Goal: Check status: Check status

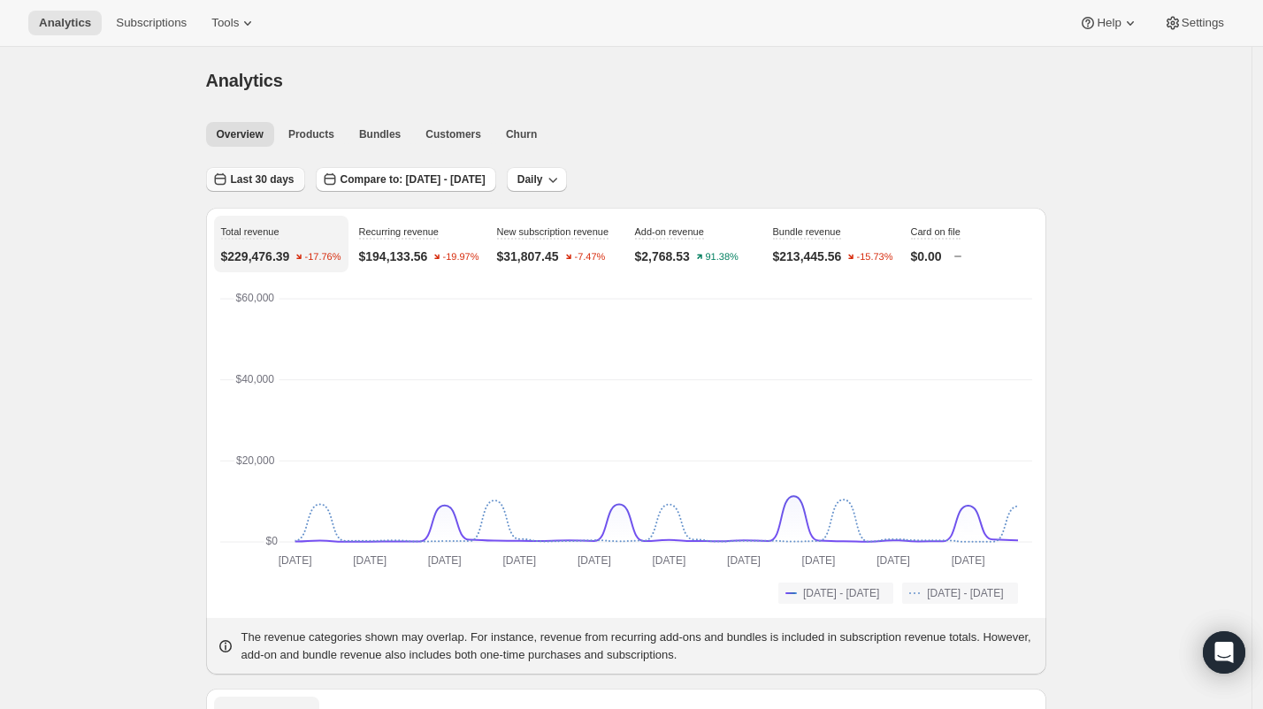
click at [280, 184] on span "Last 30 days" at bounding box center [263, 179] width 64 height 14
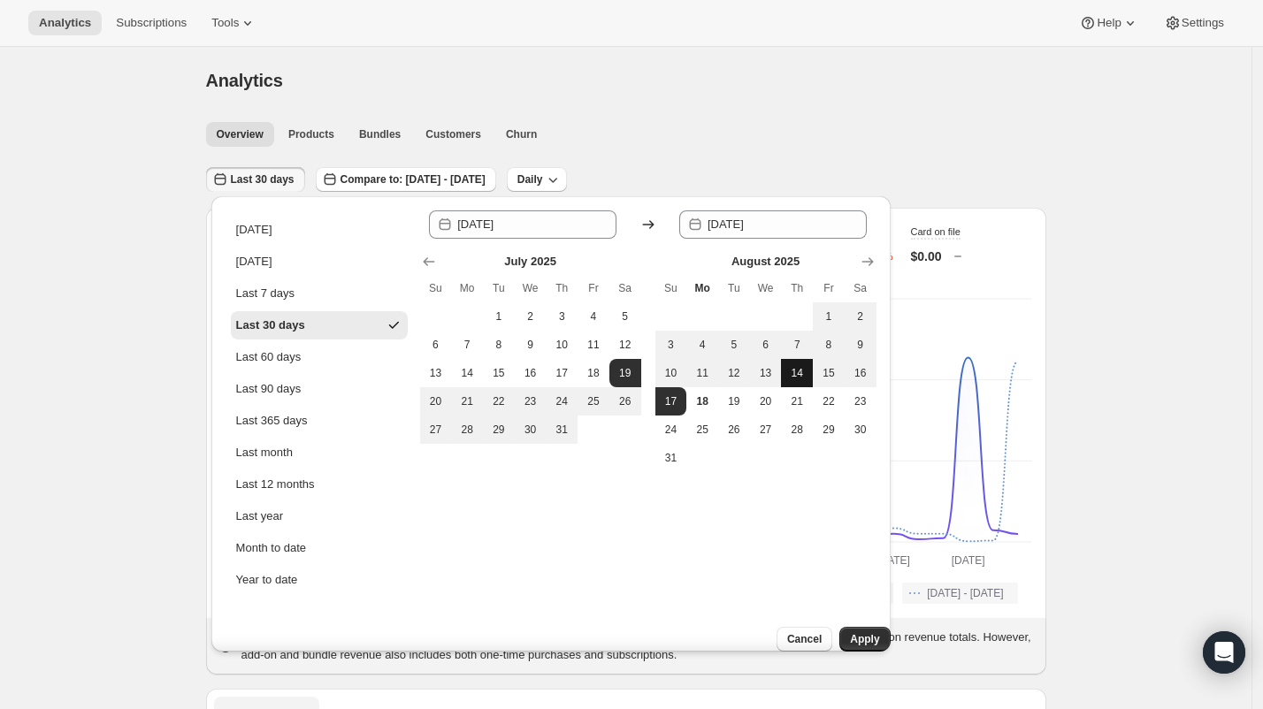
click at [793, 370] on span "14" at bounding box center [797, 373] width 18 height 14
type input "[DATE]"
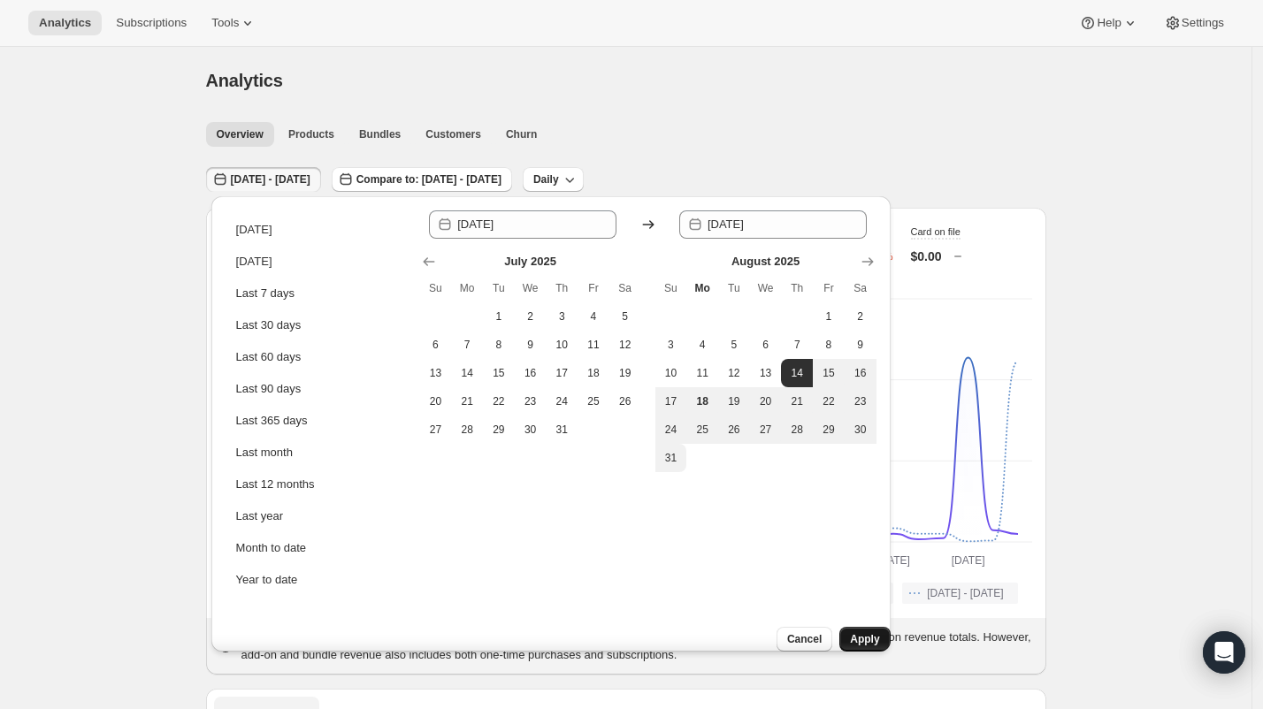
click at [853, 632] on span "Apply" at bounding box center [864, 639] width 29 height 14
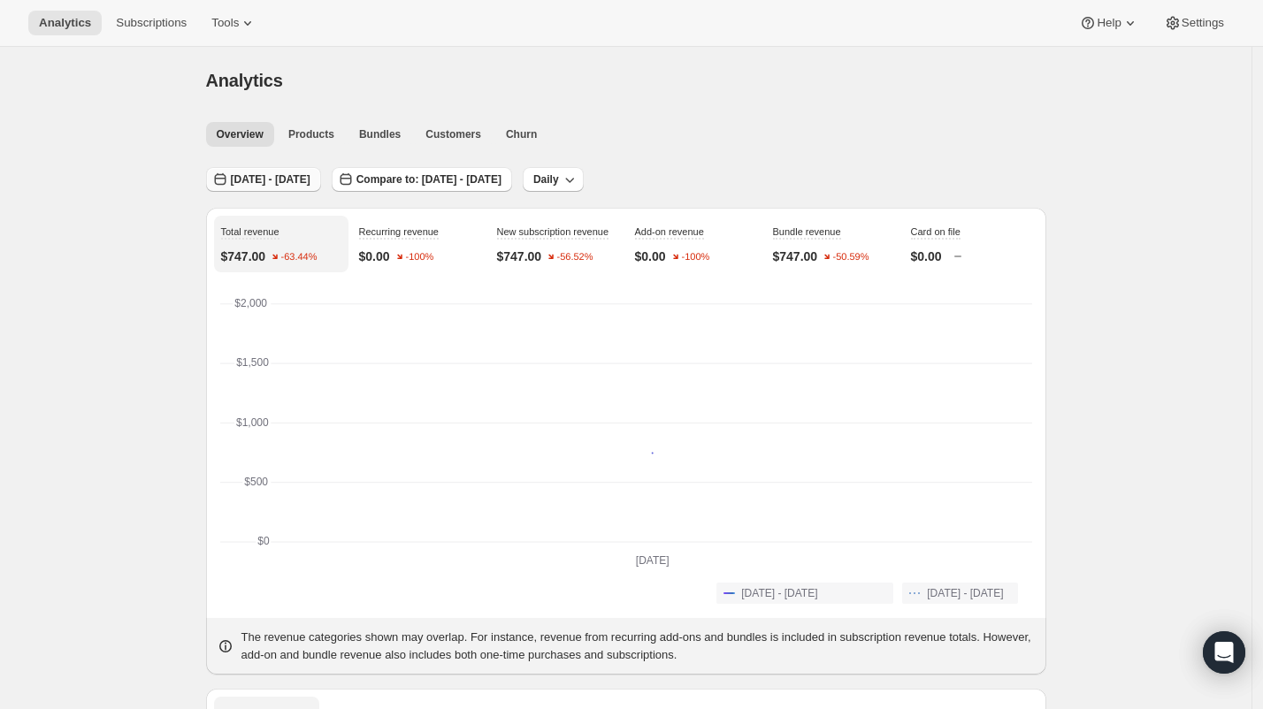
click at [239, 187] on button "[DATE] - [DATE]" at bounding box center [263, 179] width 115 height 25
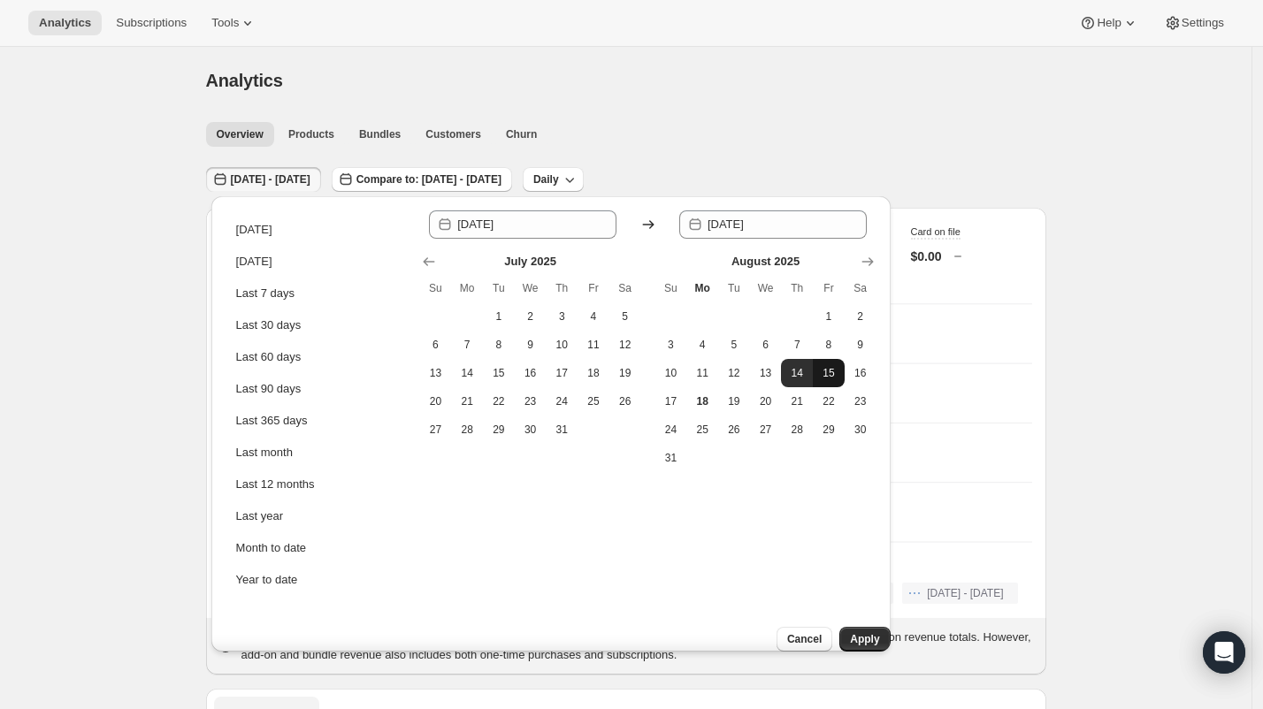
click at [829, 371] on span "15" at bounding box center [829, 373] width 18 height 14
type input "[DATE]"
click at [829, 371] on span "15" at bounding box center [829, 373] width 18 height 14
type input "[DATE]"
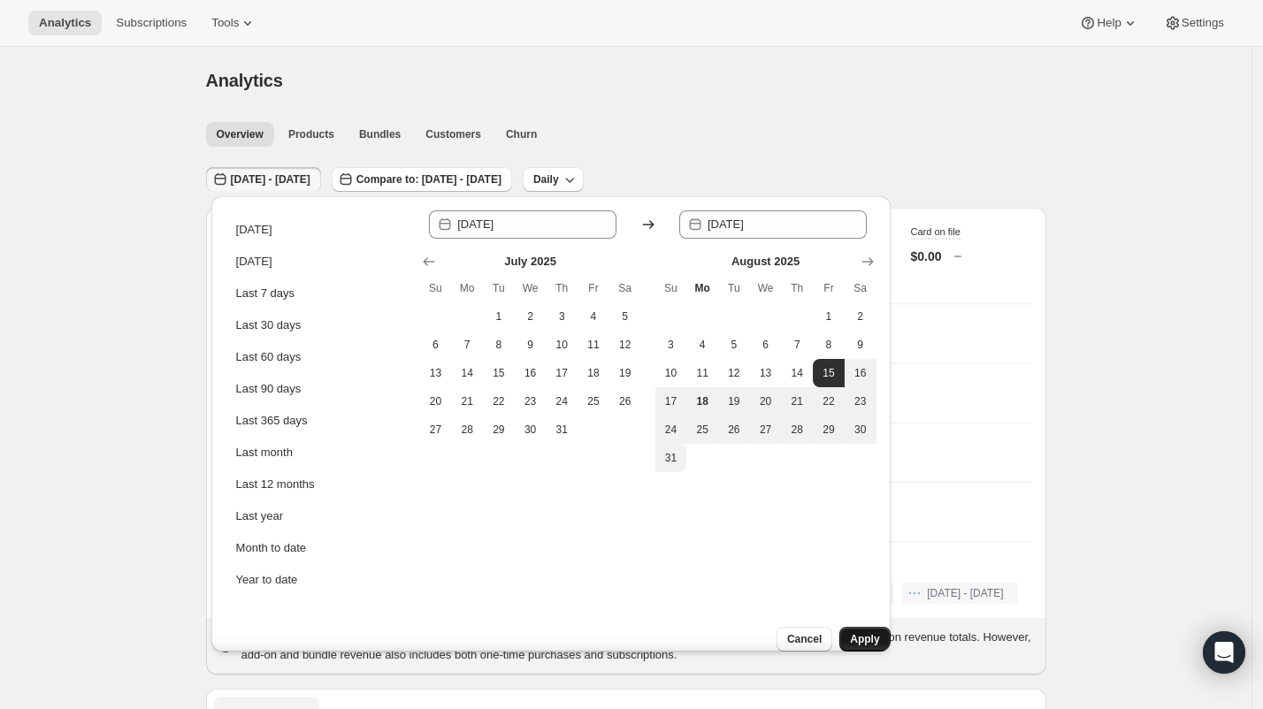
click at [850, 632] on span "Apply" at bounding box center [864, 639] width 29 height 14
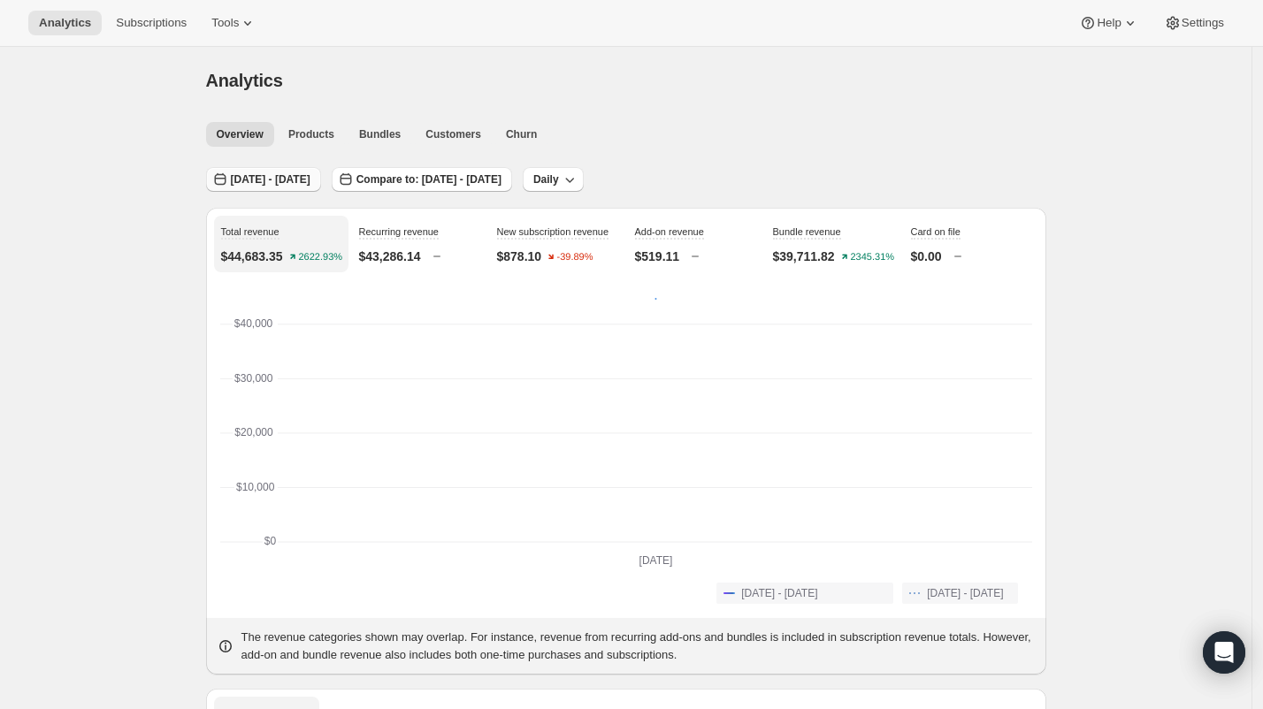
click at [310, 176] on span "[DATE] - [DATE]" at bounding box center [271, 179] width 80 height 14
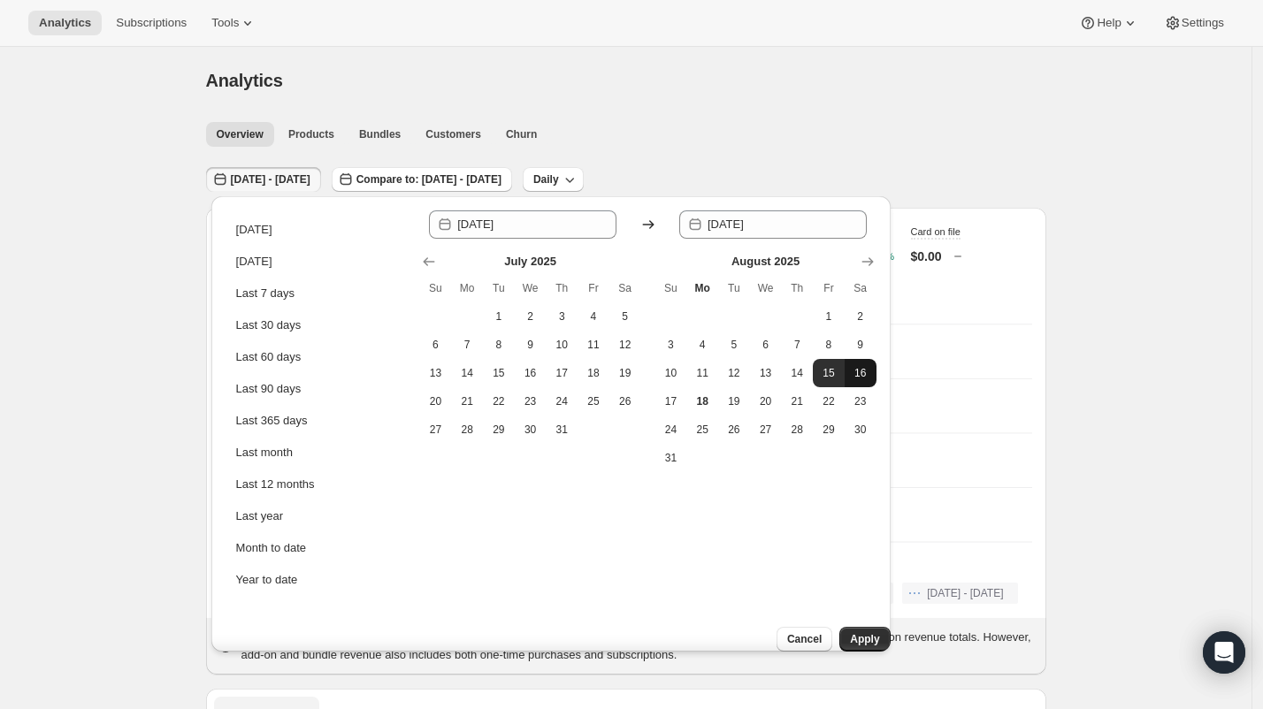
click at [868, 376] on span "16" at bounding box center [861, 373] width 18 height 14
type input "[DATE]"
click at [868, 376] on span "16" at bounding box center [861, 373] width 18 height 14
type input "[DATE]"
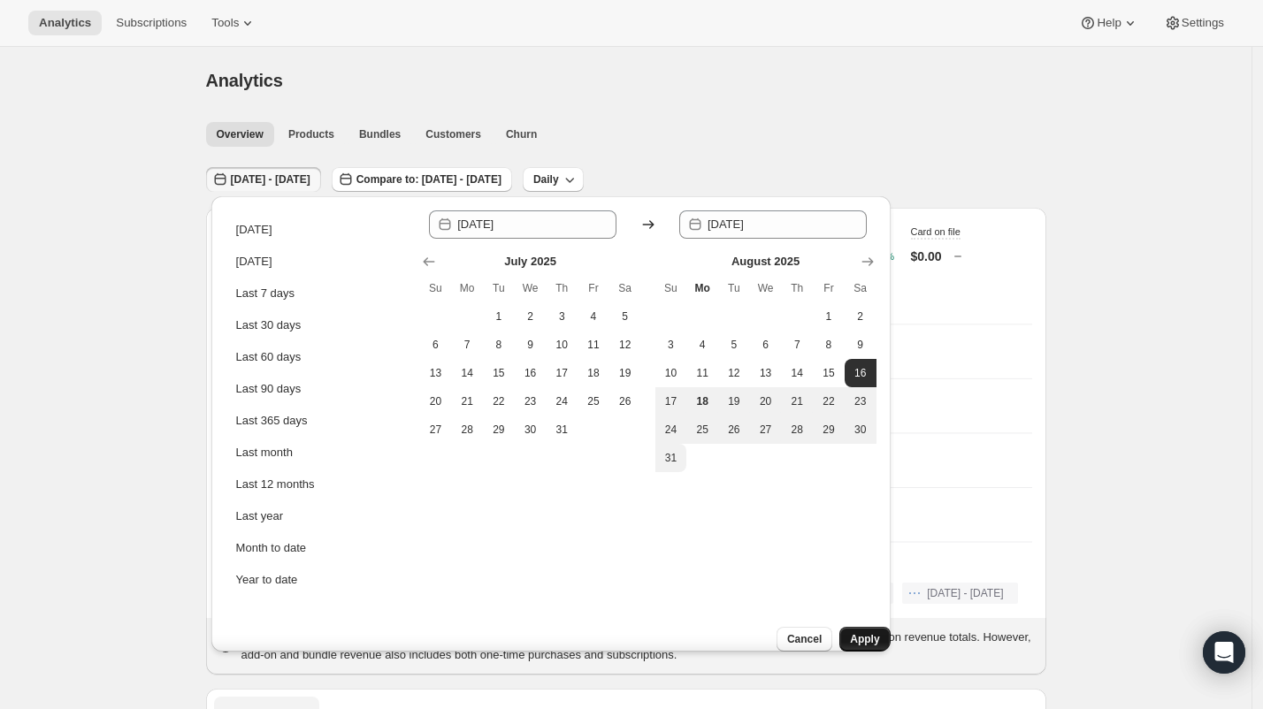
click at [839, 627] on button "Apply" at bounding box center [864, 639] width 50 height 25
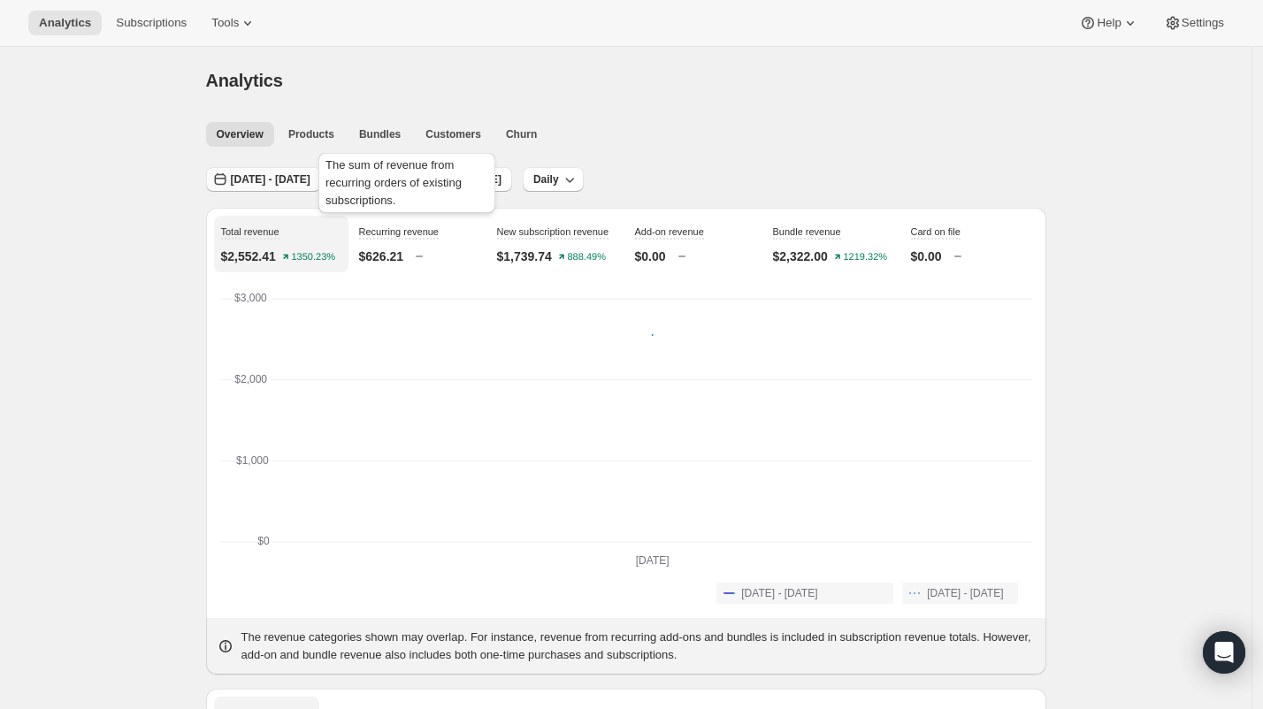
click at [310, 183] on span "[DATE] - [DATE]" at bounding box center [271, 179] width 80 height 14
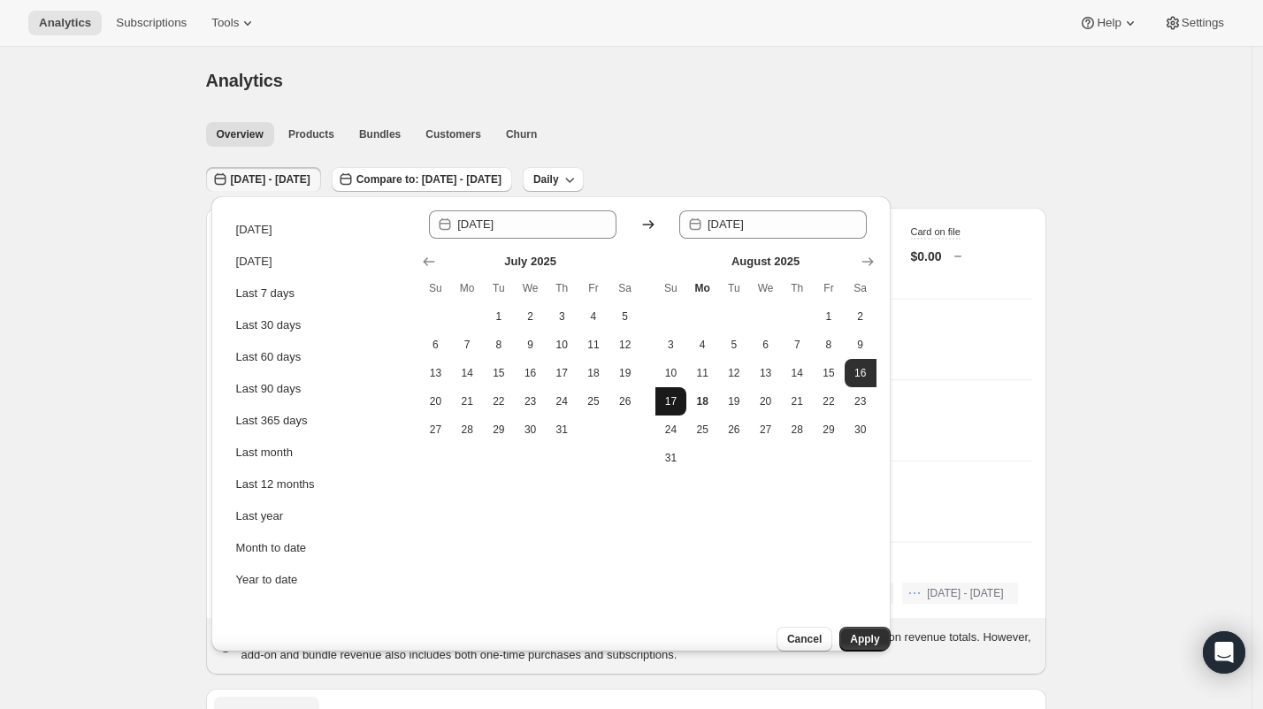
click at [674, 406] on span "17" at bounding box center [671, 401] width 18 height 14
type input "[DATE]"
click at [674, 406] on span "17" at bounding box center [671, 401] width 18 height 14
type input "[DATE]"
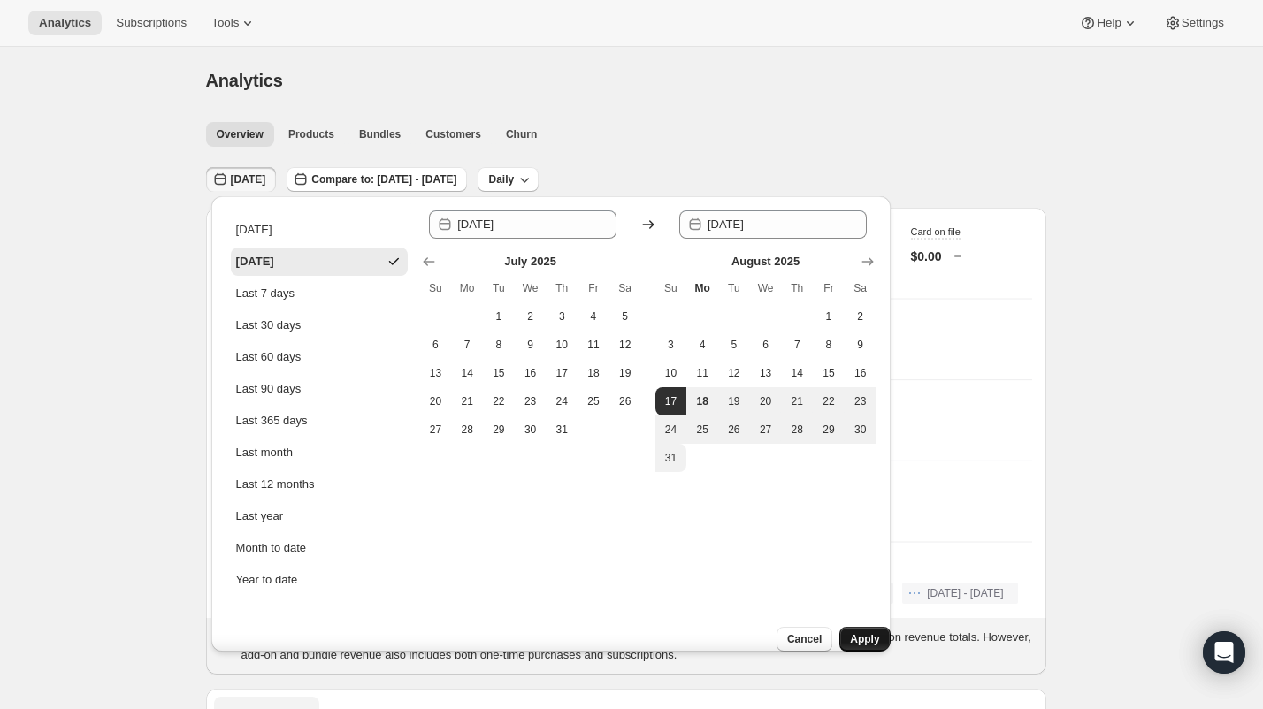
click at [850, 632] on span "Apply" at bounding box center [864, 639] width 29 height 14
